Goal: Task Accomplishment & Management: Use online tool/utility

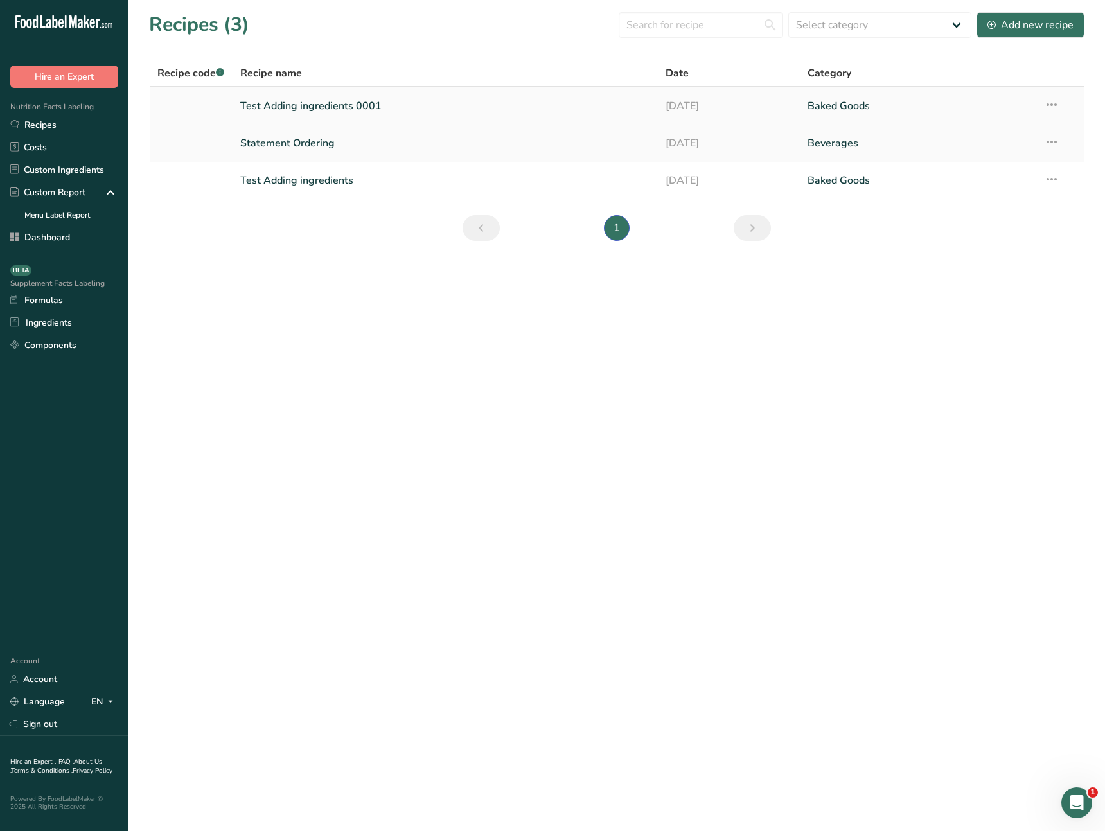
click at [336, 109] on link "Test Adding ingredients 0001" at bounding box center [445, 105] width 410 height 27
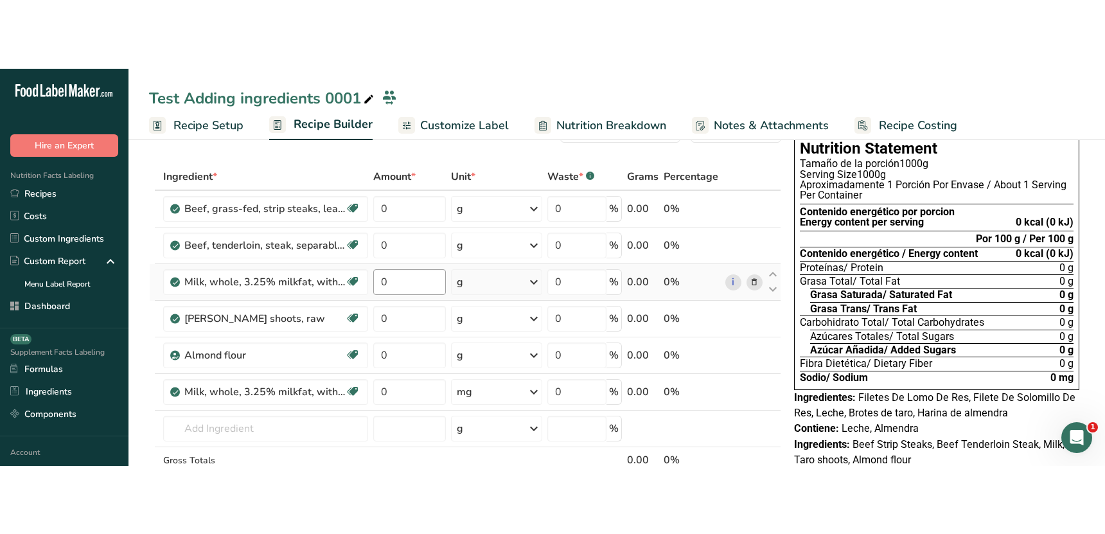
scroll to position [46, 0]
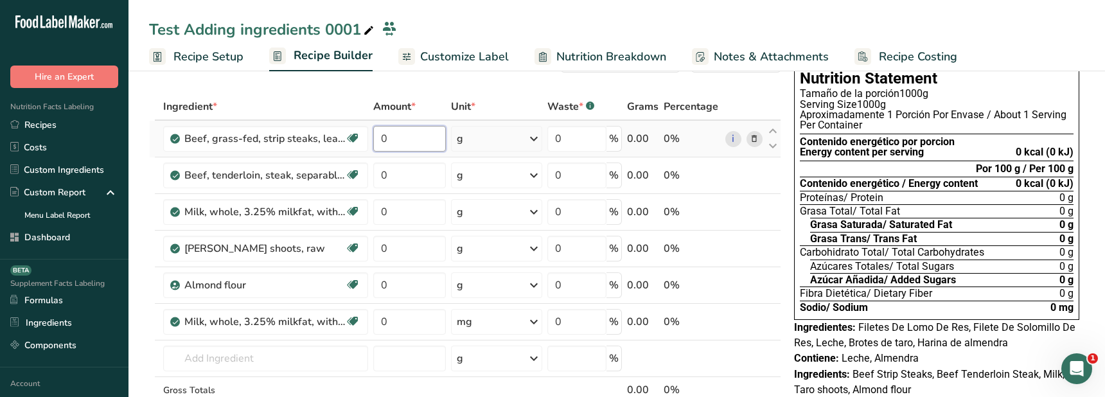
drag, startPoint x: 396, startPoint y: 137, endPoint x: 371, endPoint y: 136, distance: 25.1
click at [371, 136] on td "0" at bounding box center [410, 139] width 78 height 37
type input "10"
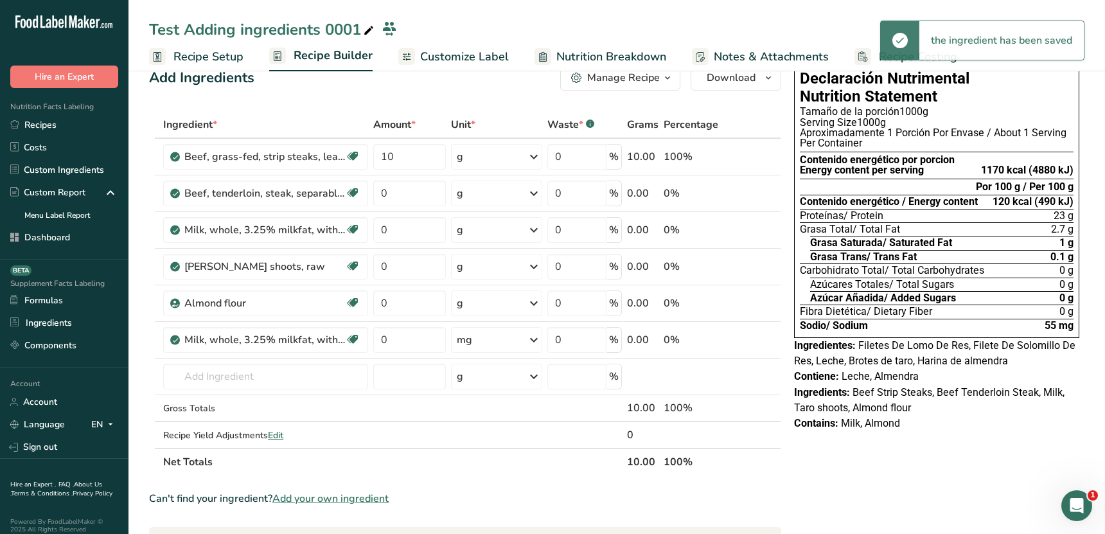
scroll to position [0, 0]
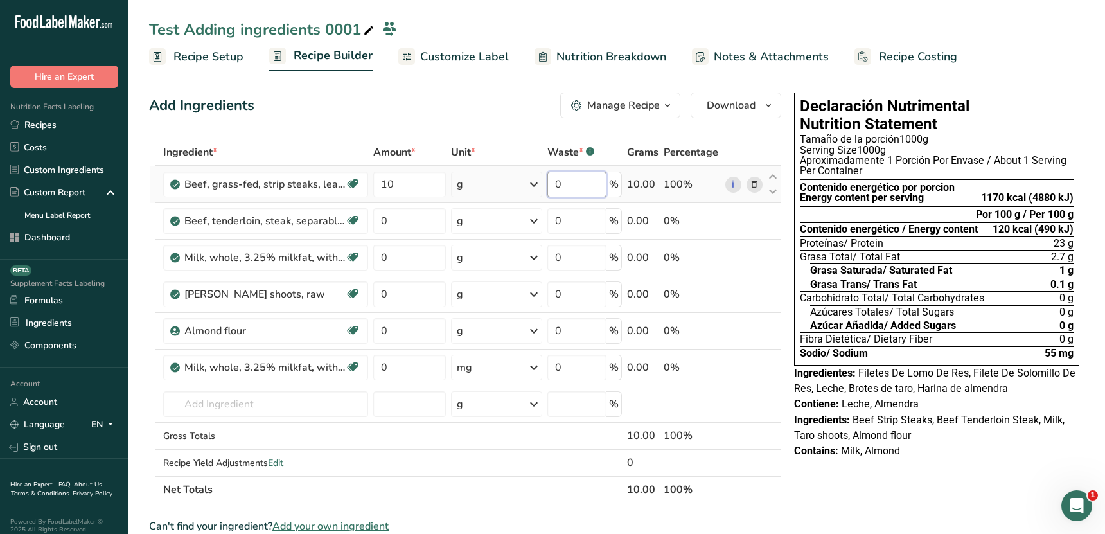
drag, startPoint x: 547, startPoint y: 180, endPoint x: 532, endPoint y: 178, distance: 15.0
click at [532, 178] on tr "Beef, grass-fed, strip steaks, lean only, raw Dairy free Gluten free Soy free 1…" at bounding box center [465, 184] width 631 height 37
type input "100"
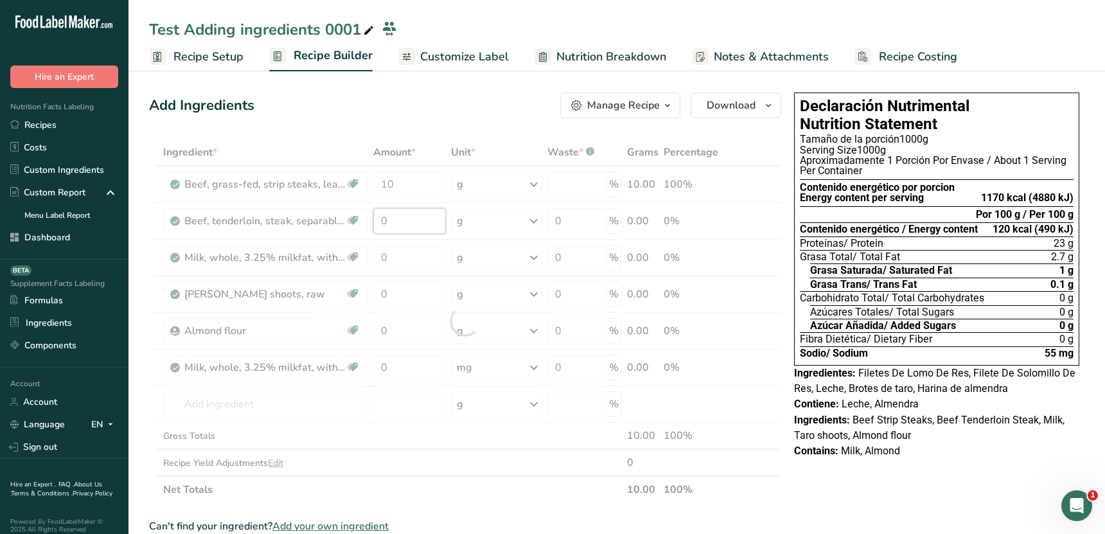
drag, startPoint x: 417, startPoint y: 215, endPoint x: 336, endPoint y: 215, distance: 81.6
click at [336, 215] on div "Ingredient * Amount * Unit * Waste * .a-a{fill:#347362;}.b-a{fill:#fff;} Grams …" at bounding box center [465, 321] width 632 height 364
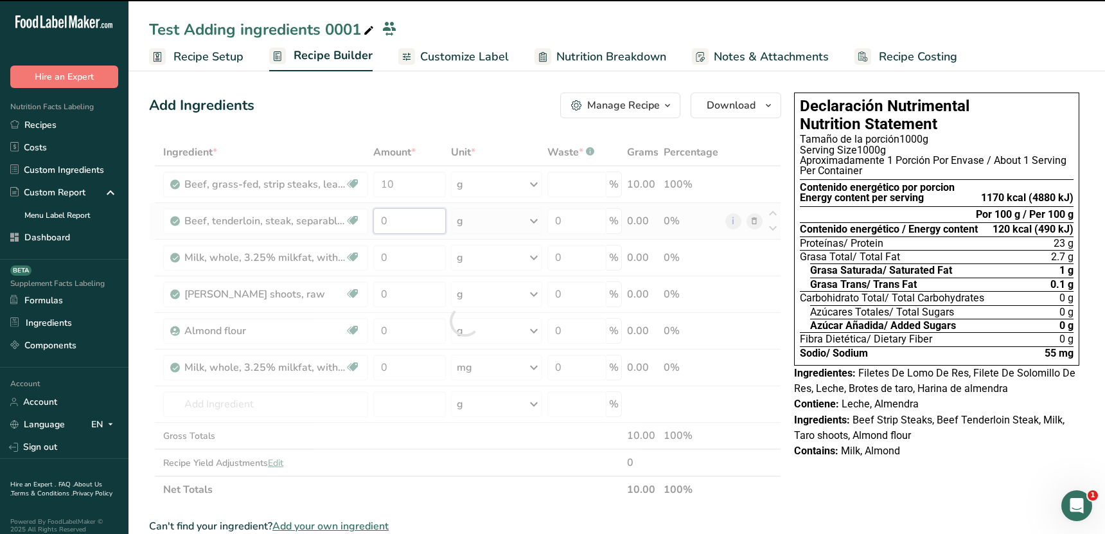
type input "0"
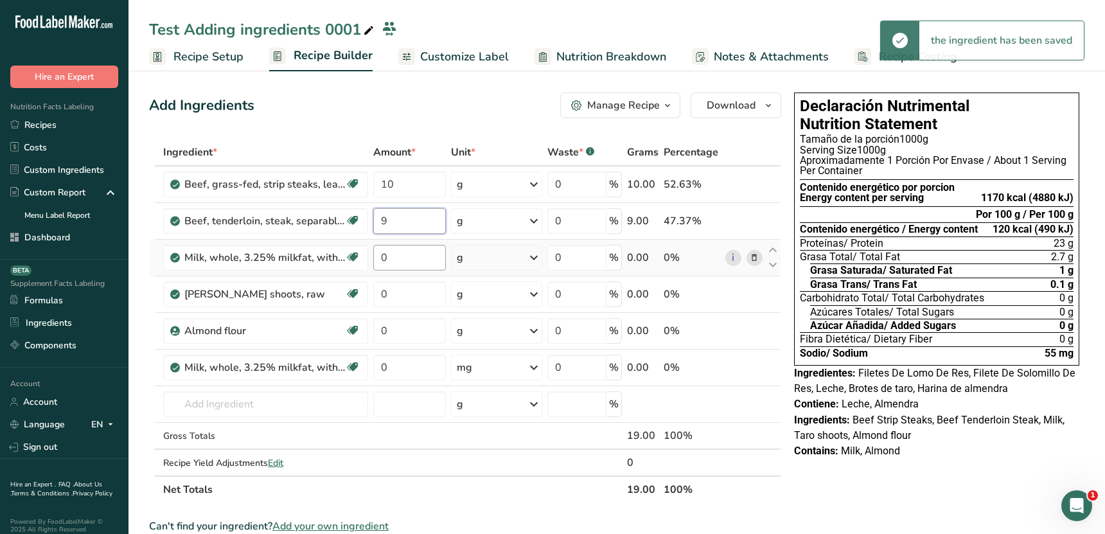
type input "9"
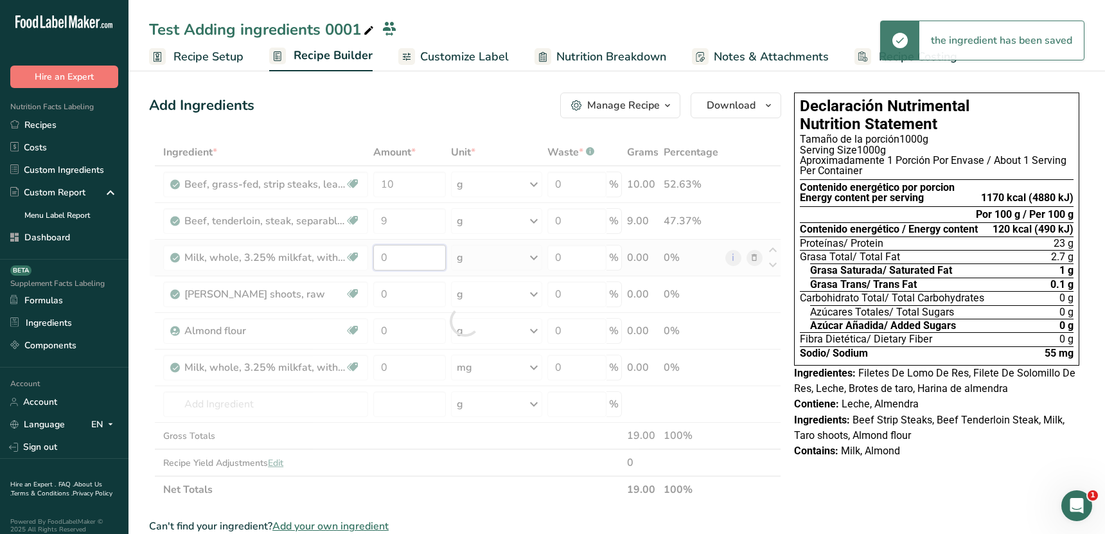
click at [408, 256] on div "Ingredient * Amount * Unit * Waste * .a-a{fill:#347362;}.b-a{fill:#fff;} Grams …" at bounding box center [465, 321] width 632 height 364
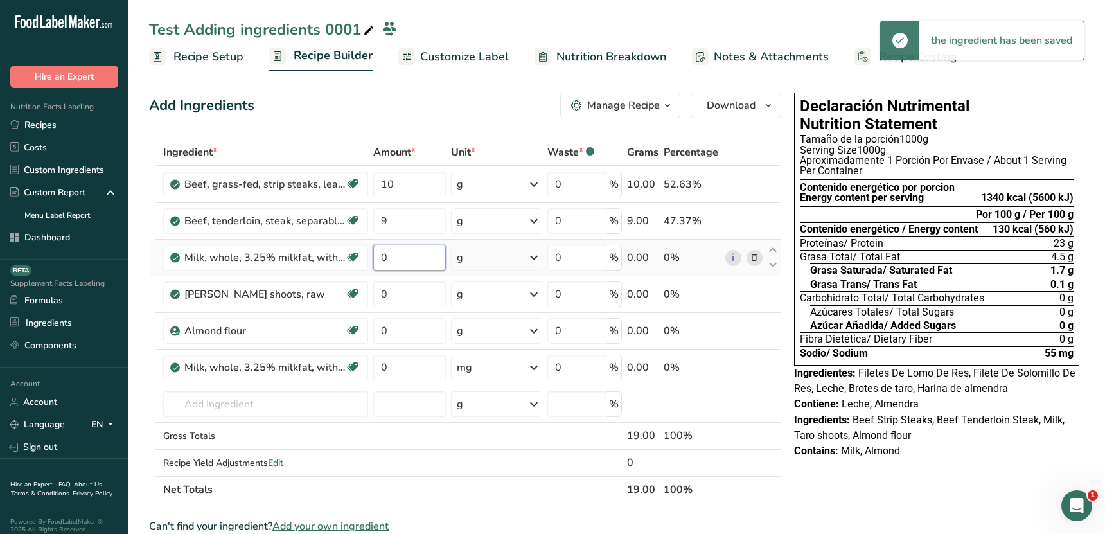
drag, startPoint x: 411, startPoint y: 257, endPoint x: 386, endPoint y: 256, distance: 25.1
click at [386, 256] on input "0" at bounding box center [409, 258] width 73 height 26
drag, startPoint x: 400, startPoint y: 261, endPoint x: 381, endPoint y: 260, distance: 18.6
click at [381, 260] on input "0" at bounding box center [409, 258] width 73 height 26
type input "8"
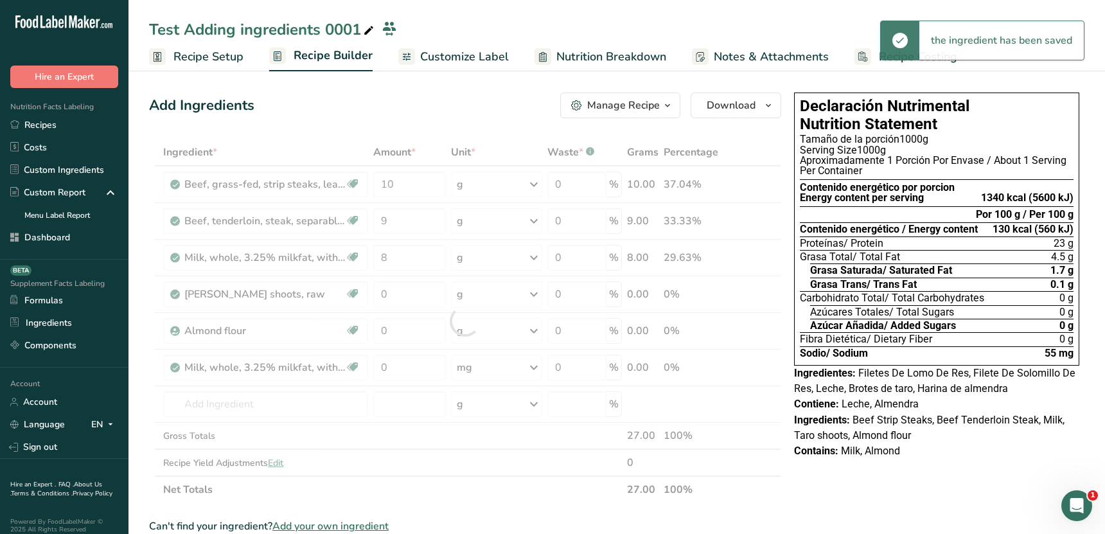
click at [466, 112] on div "Add Ingredients Manage Recipe Delete Recipe Duplicate Recipe Scale Recipe Save …" at bounding box center [465, 105] width 632 height 26
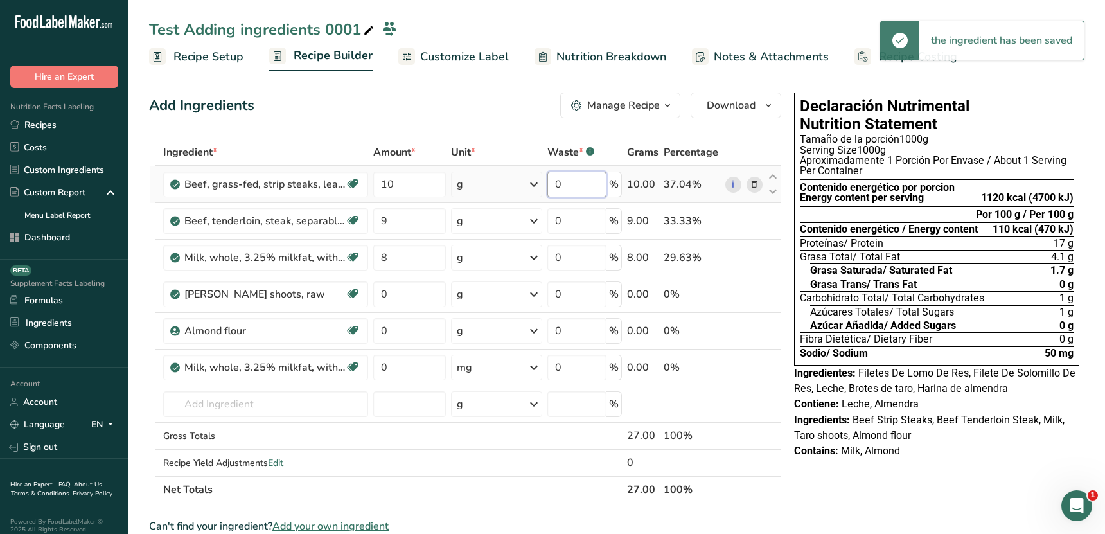
drag, startPoint x: 584, startPoint y: 187, endPoint x: 518, endPoint y: 183, distance: 65.6
click at [514, 182] on tr "Beef, grass-fed, strip steaks, lean only, raw Dairy free Gluten free Soy free 1…" at bounding box center [465, 184] width 631 height 37
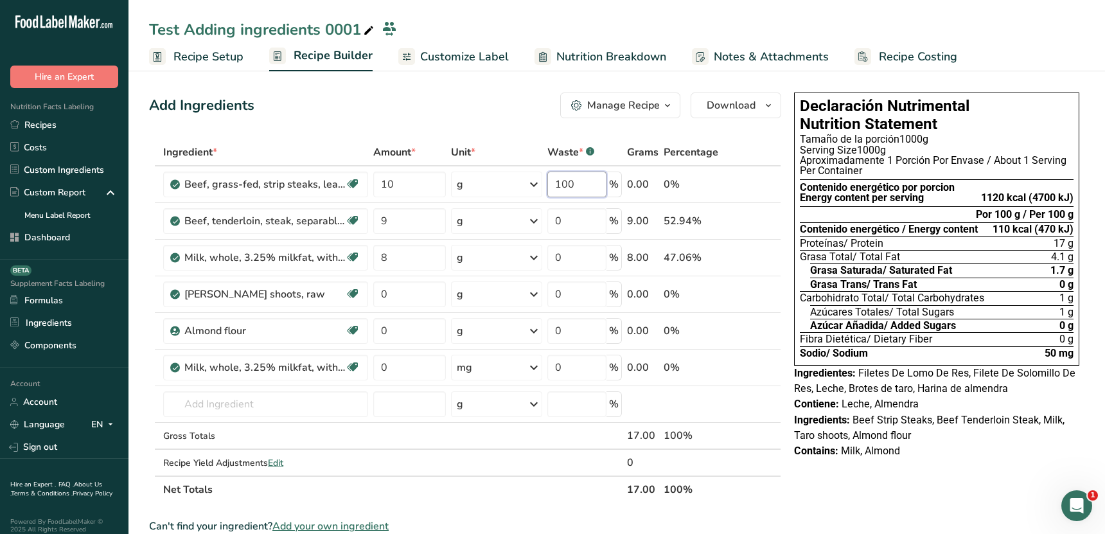
type input "100"
click at [507, 118] on div "Add Ingredients Manage Recipe Delete Recipe Duplicate Recipe Scale Recipe Save …" at bounding box center [465, 105] width 632 height 26
